Goal: Check status: Check status

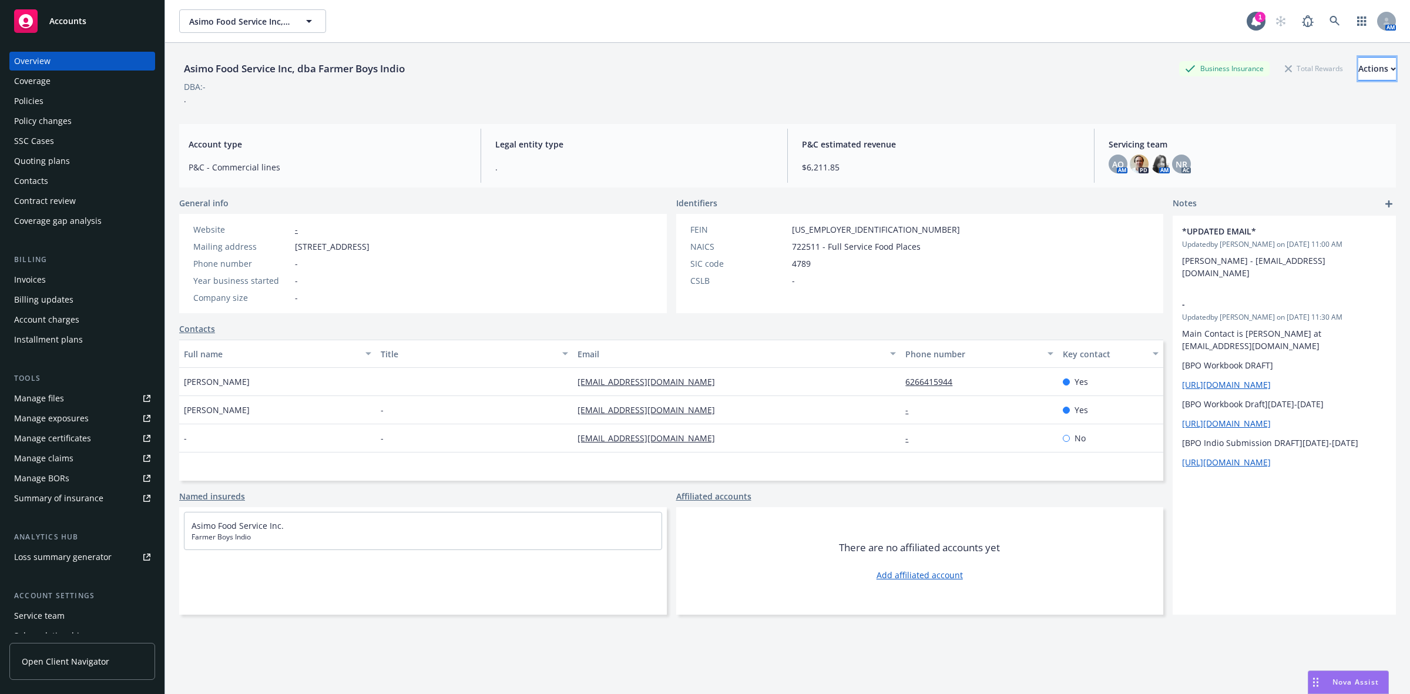
click at [1358, 71] on div "Actions" at bounding box center [1377, 69] width 38 height 22
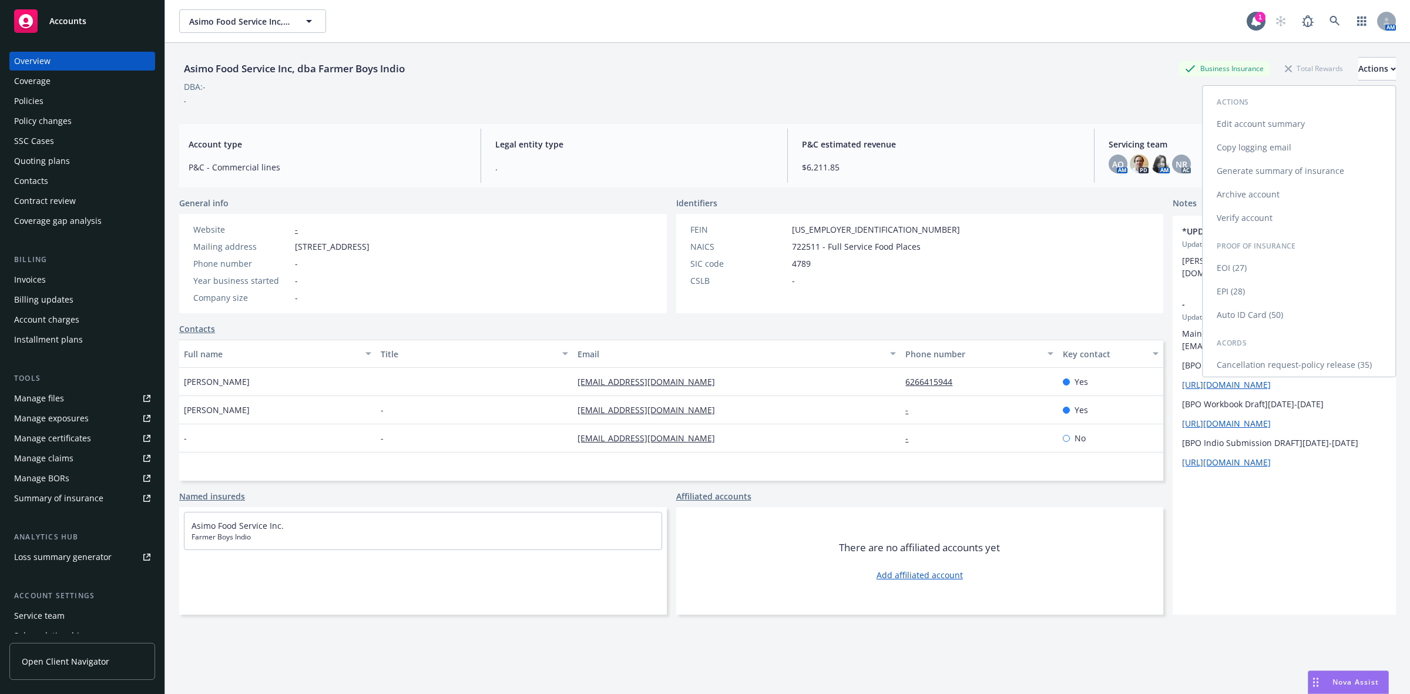
click at [1253, 144] on link "Copy logging email" at bounding box center [1299, 148] width 193 height 24
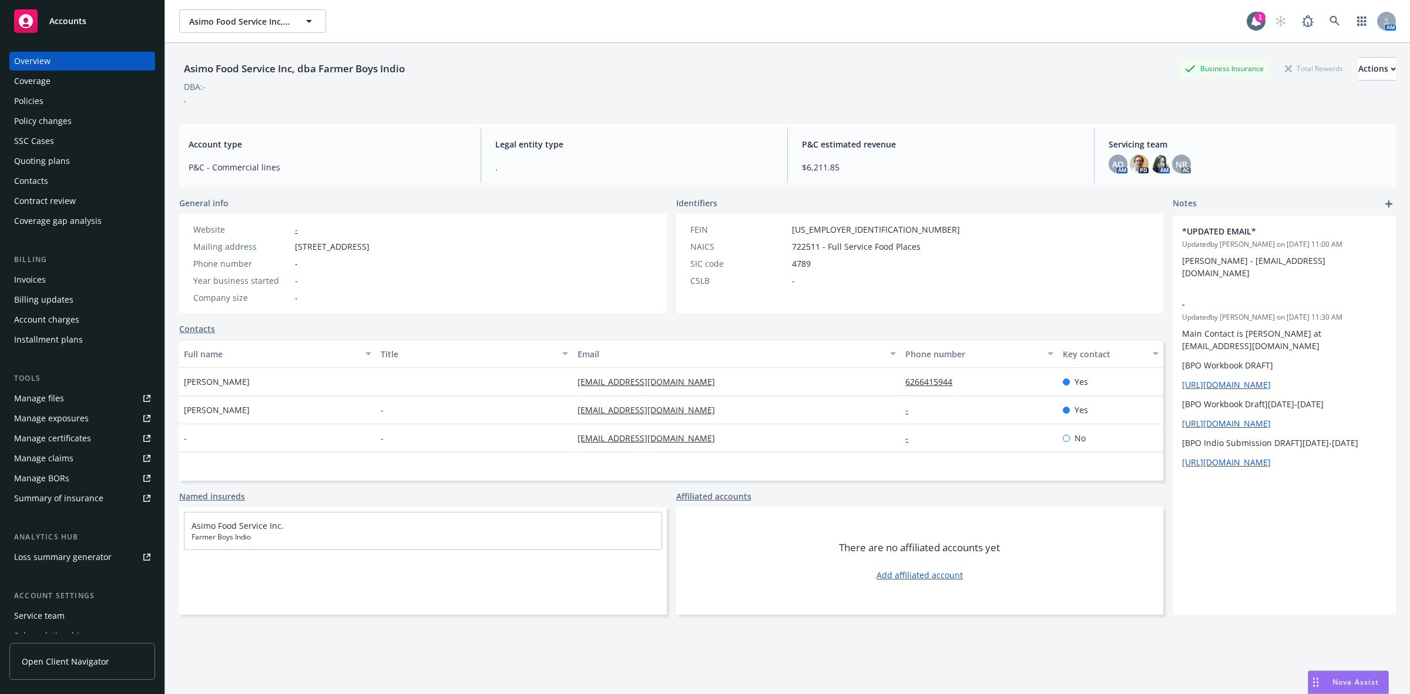
click at [39, 167] on div "Quoting plans" at bounding box center [42, 161] width 56 height 19
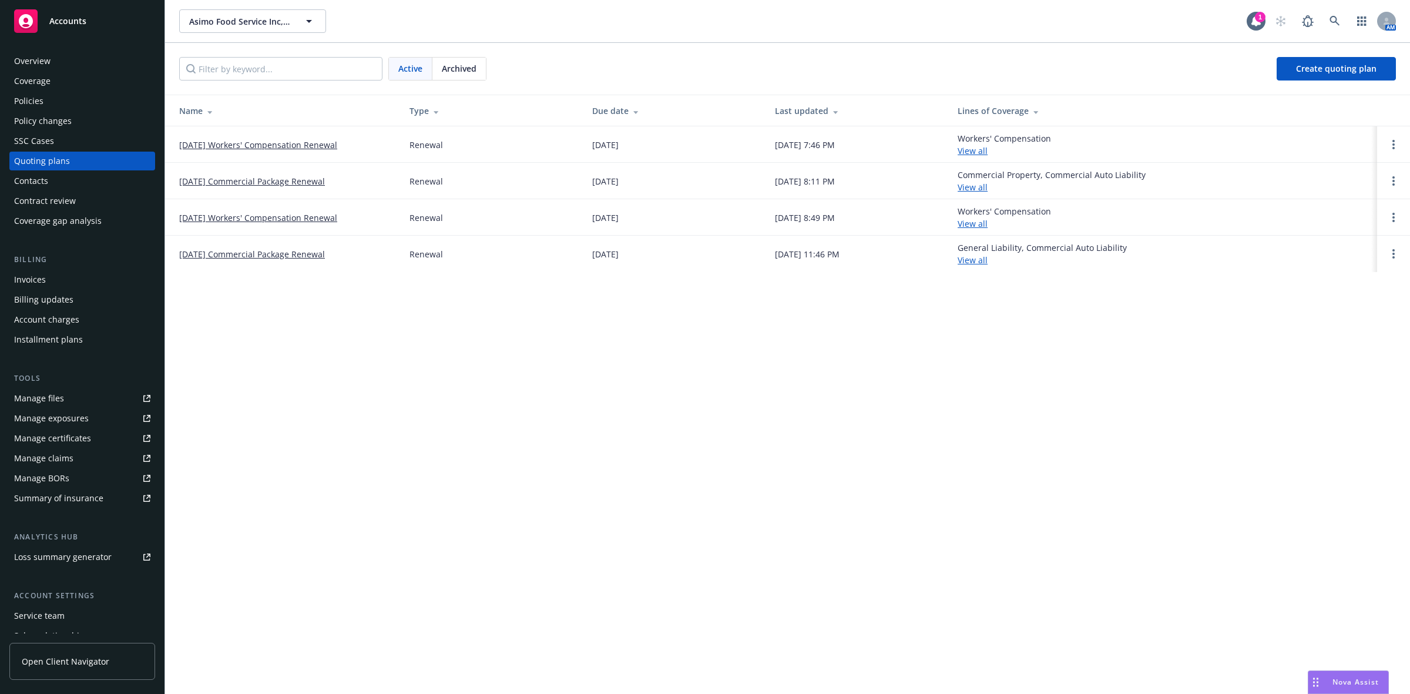
click at [272, 147] on link "[DATE] Workers' Compensation Renewal" at bounding box center [258, 145] width 158 height 12
